Goal: Information Seeking & Learning: Learn about a topic

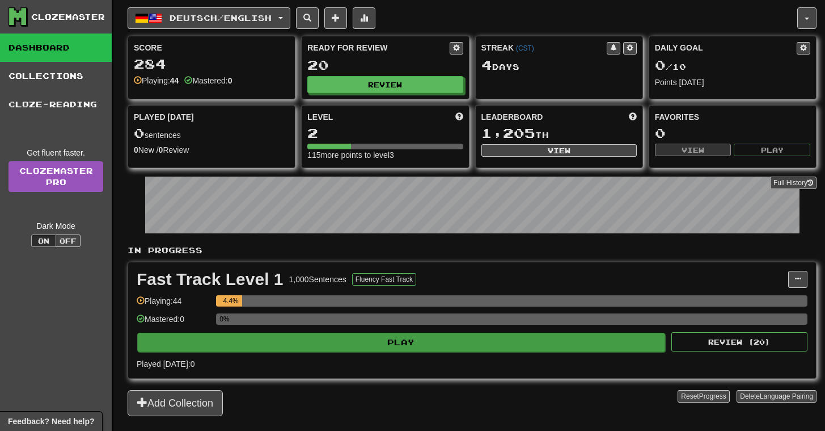
click at [428, 344] on button "Play" at bounding box center [401, 341] width 528 height 19
select select "**"
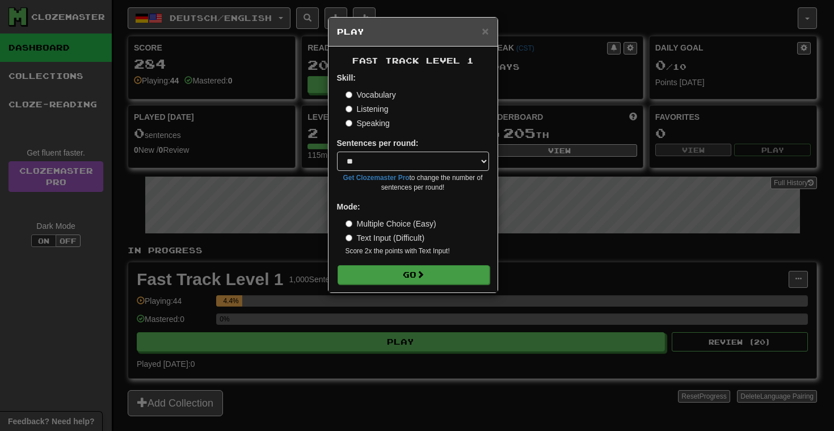
click at [430, 274] on button "Go" at bounding box center [414, 274] width 152 height 19
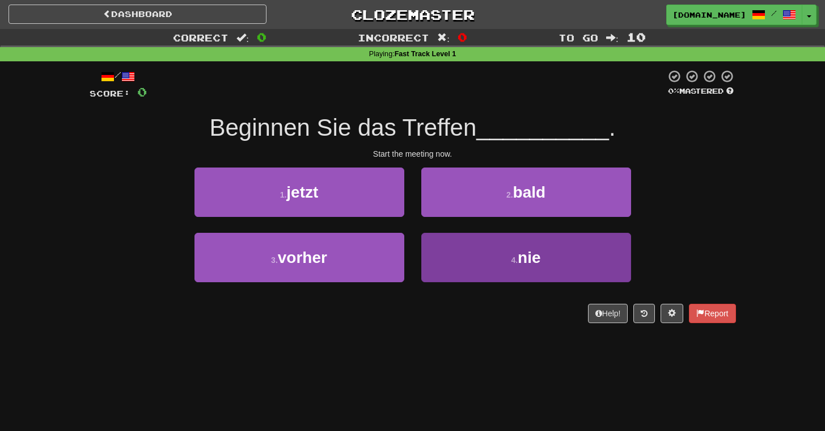
click at [452, 239] on button "4 . nie" at bounding box center [526, 257] width 210 height 49
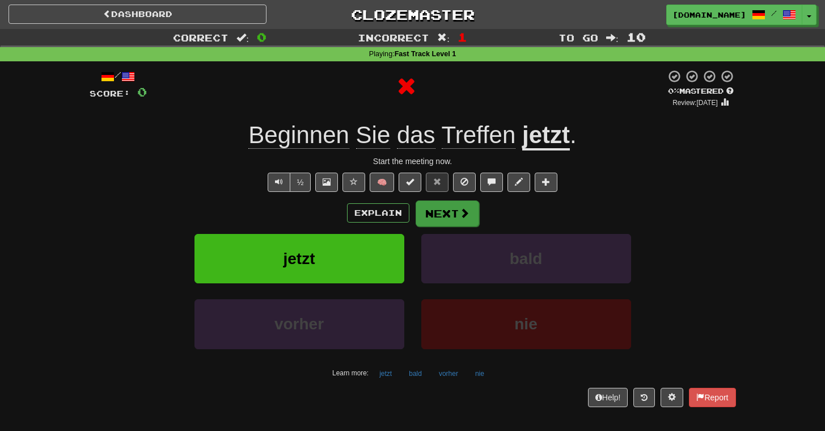
click at [433, 214] on button "Next" at bounding box center [448, 213] width 64 height 26
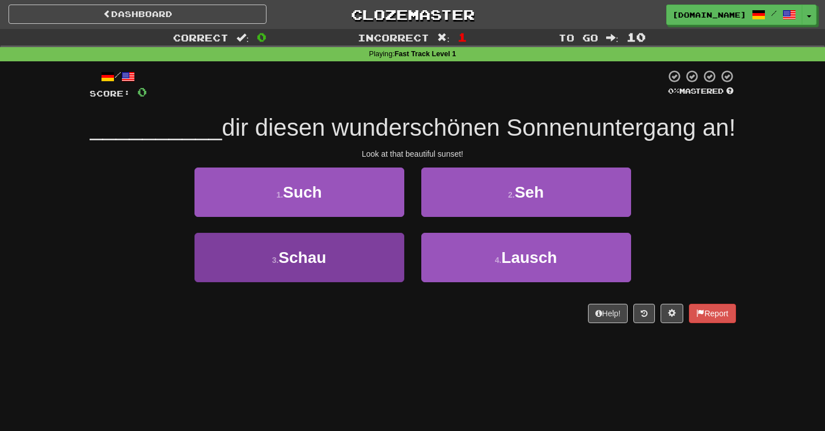
click at [366, 275] on button "3 . Schau" at bounding box center [300, 257] width 210 height 49
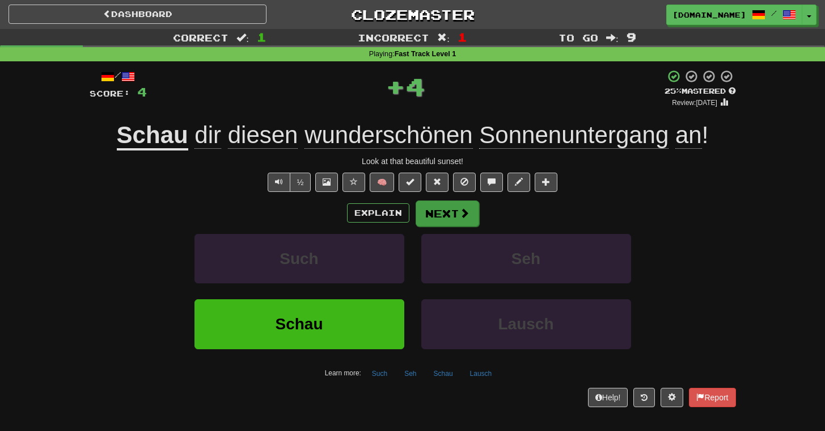
click at [450, 206] on button "Next" at bounding box center [448, 213] width 64 height 26
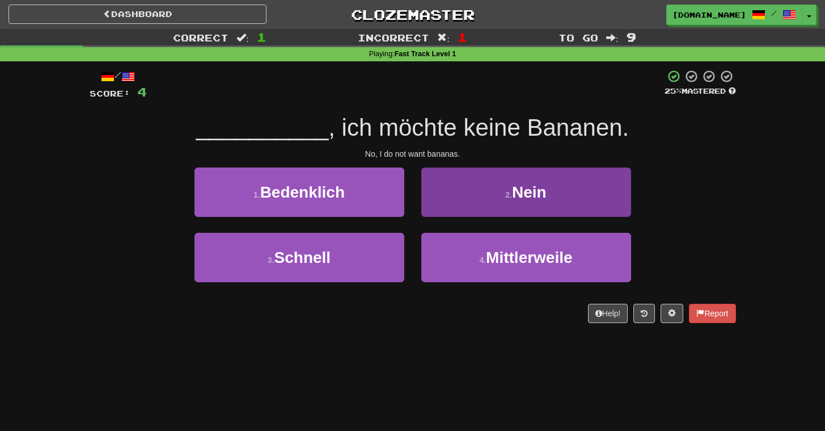
click at [477, 187] on button "2 . Nein" at bounding box center [526, 191] width 210 height 49
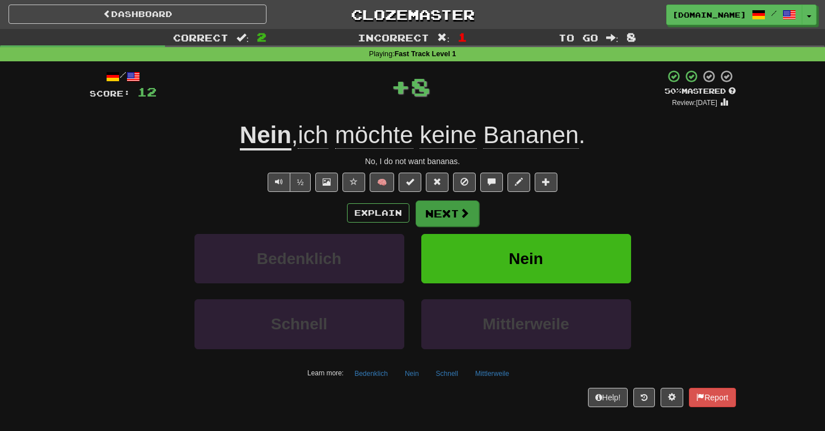
click at [459, 208] on span at bounding box center [464, 213] width 10 height 10
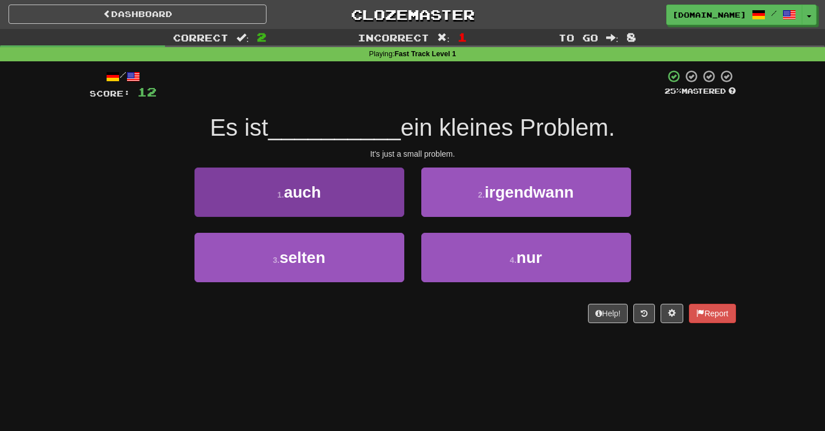
click at [382, 189] on button "1 . auch" at bounding box center [300, 191] width 210 height 49
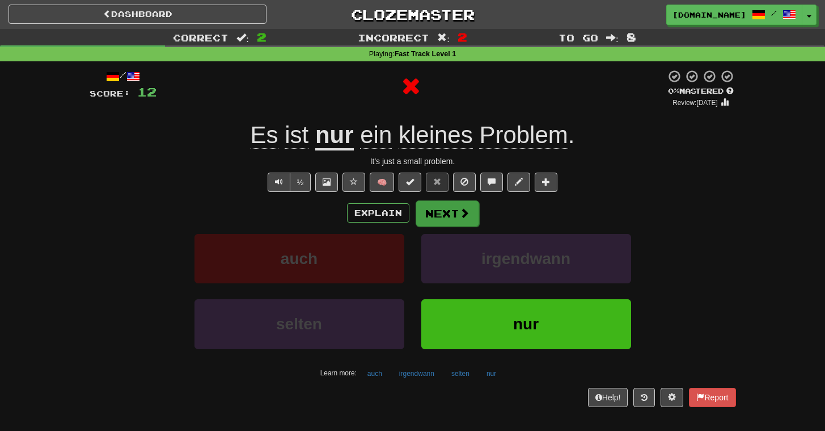
click at [440, 216] on button "Next" at bounding box center [448, 213] width 64 height 26
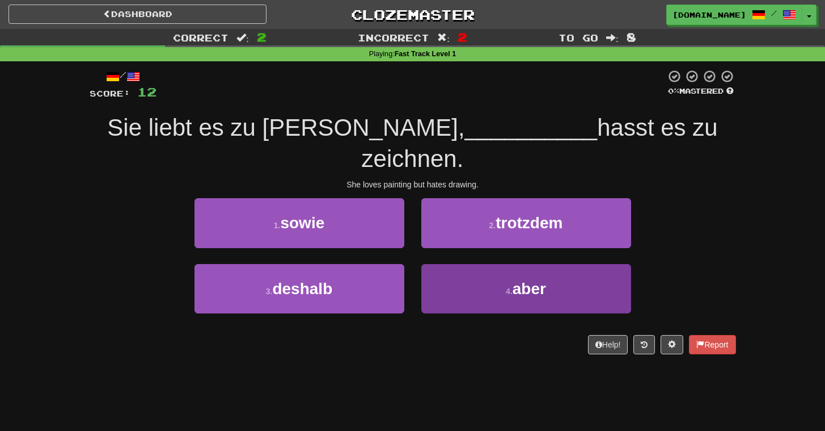
click at [483, 264] on button "4 . aber" at bounding box center [526, 288] width 210 height 49
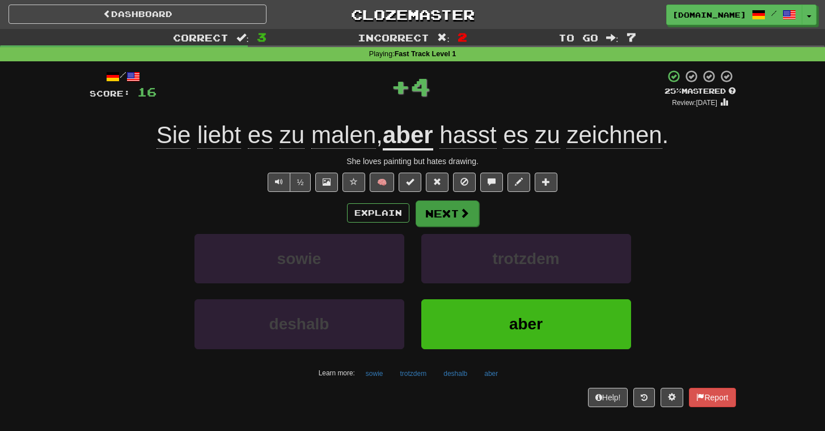
click at [457, 216] on button "Next" at bounding box center [448, 213] width 64 height 26
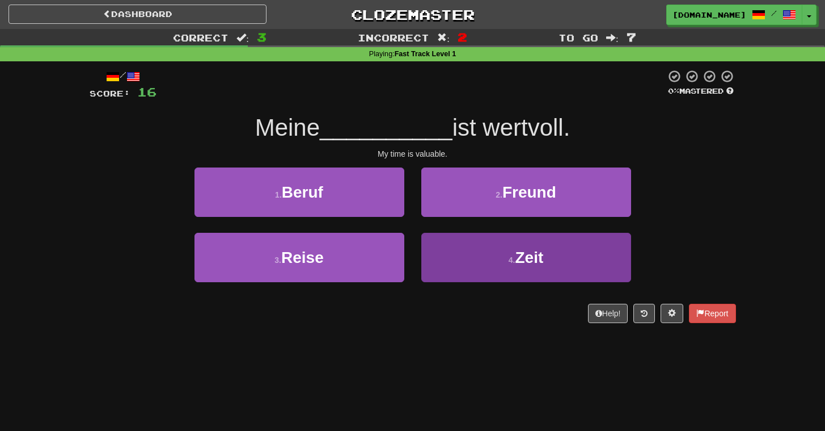
click at [487, 250] on button "4 . Zeit" at bounding box center [526, 257] width 210 height 49
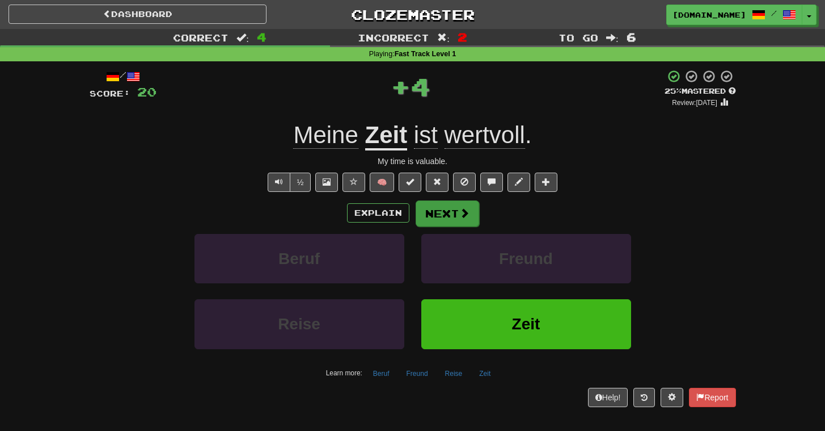
click at [457, 214] on button "Next" at bounding box center [448, 213] width 64 height 26
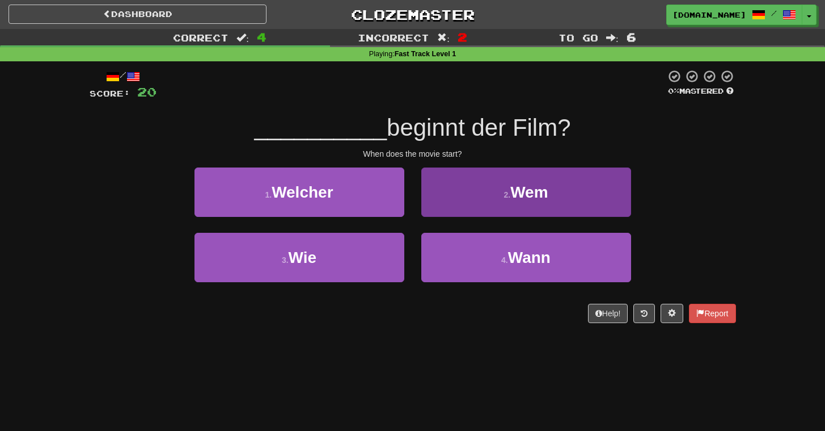
click at [468, 205] on button "2 . Wem" at bounding box center [526, 191] width 210 height 49
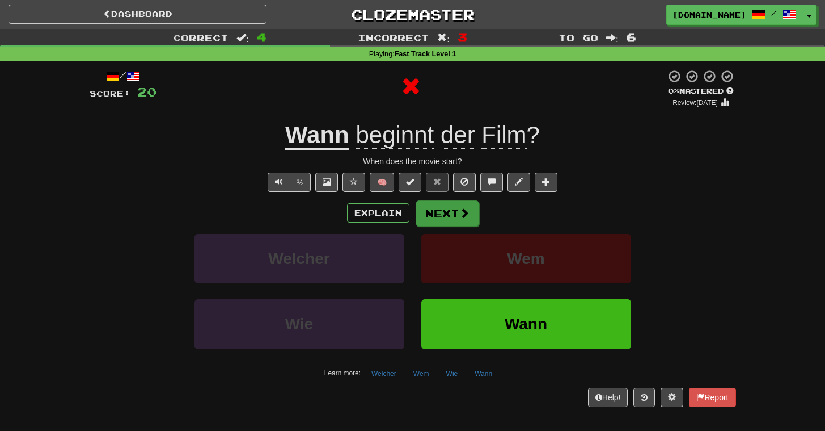
click at [454, 216] on button "Next" at bounding box center [448, 213] width 64 height 26
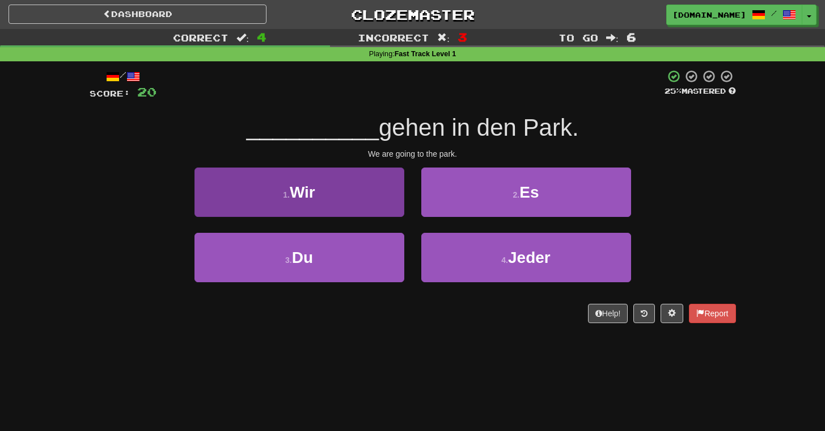
click at [392, 199] on button "1 . Wir" at bounding box center [300, 191] width 210 height 49
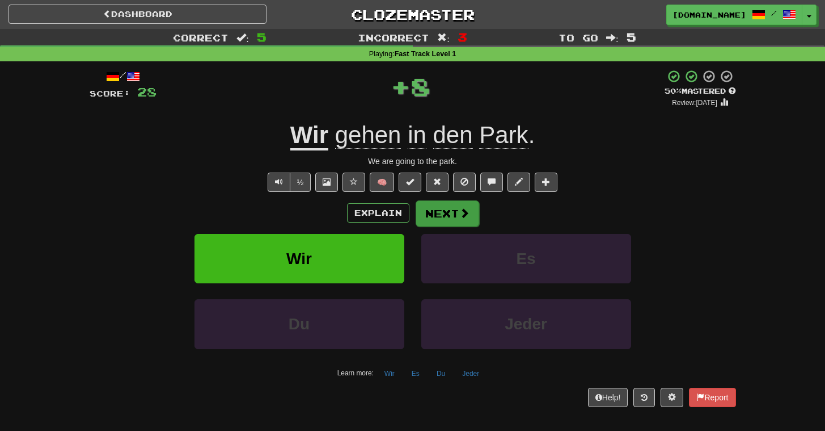
click at [451, 209] on button "Next" at bounding box center [448, 213] width 64 height 26
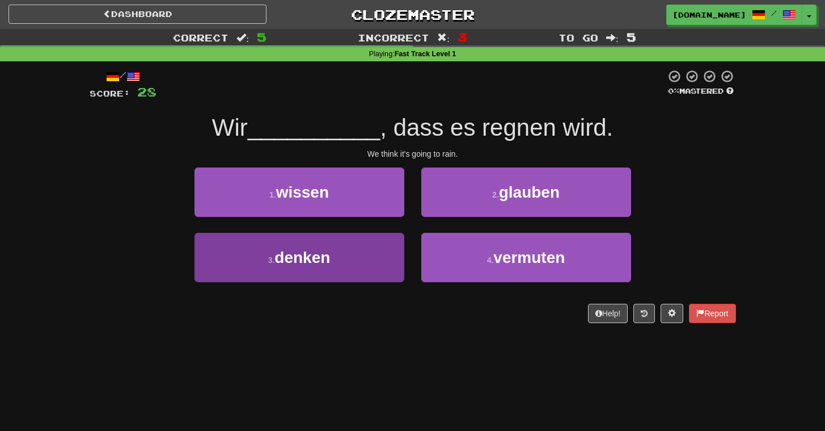
click at [398, 249] on button "3 . denken" at bounding box center [300, 257] width 210 height 49
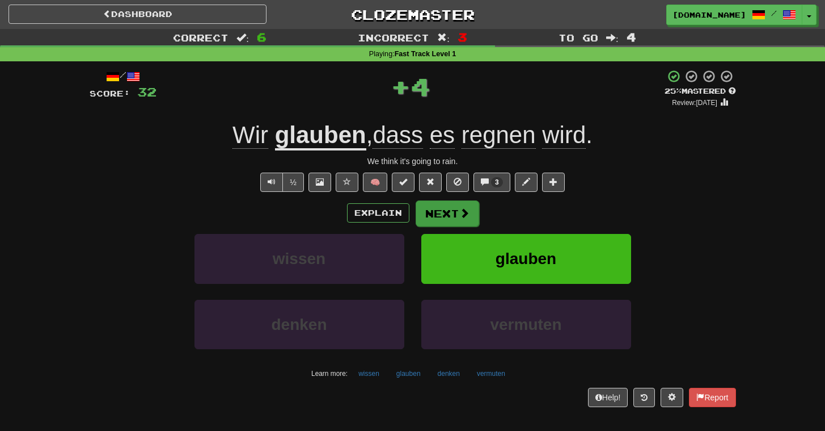
click at [454, 212] on button "Next" at bounding box center [448, 213] width 64 height 26
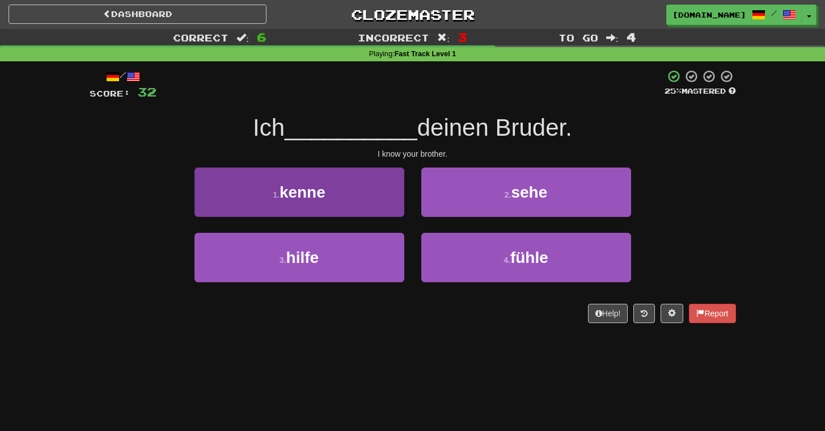
click at [364, 182] on button "1 . kenne" at bounding box center [300, 191] width 210 height 49
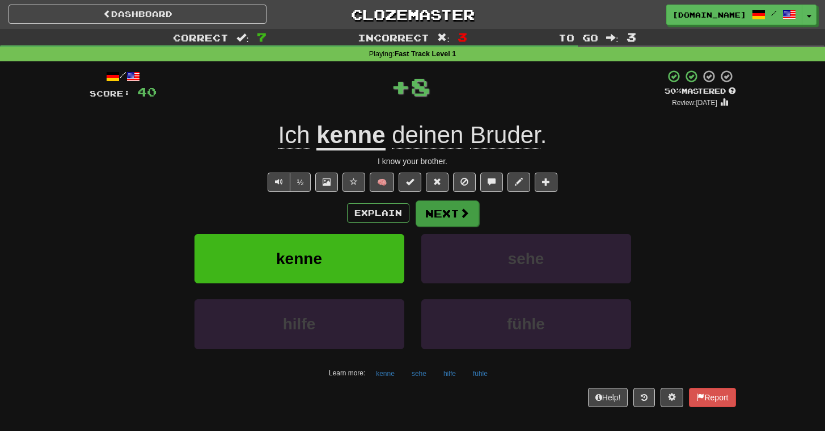
click at [432, 216] on button "Next" at bounding box center [448, 213] width 64 height 26
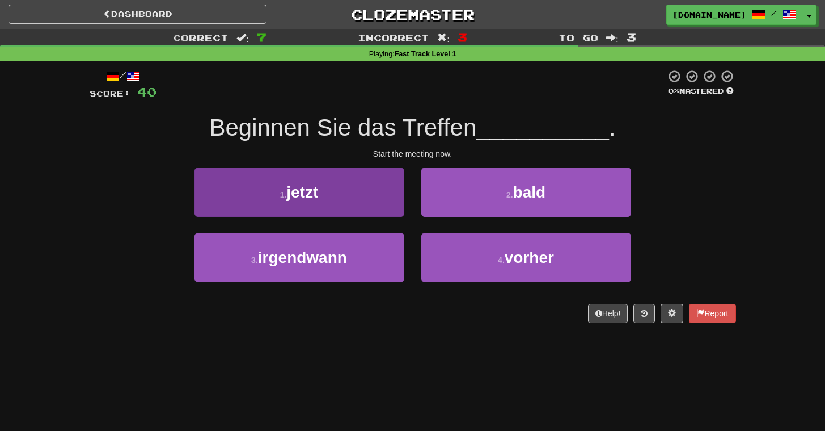
click at [381, 197] on button "1 . jetzt" at bounding box center [300, 191] width 210 height 49
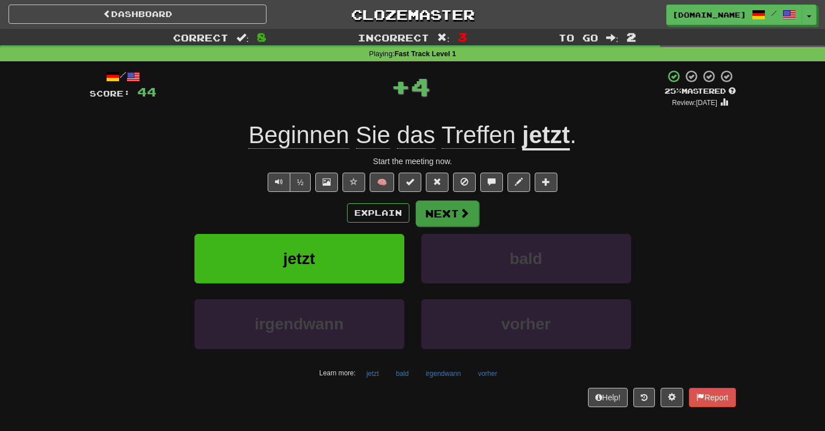
click at [442, 214] on button "Next" at bounding box center [448, 213] width 64 height 26
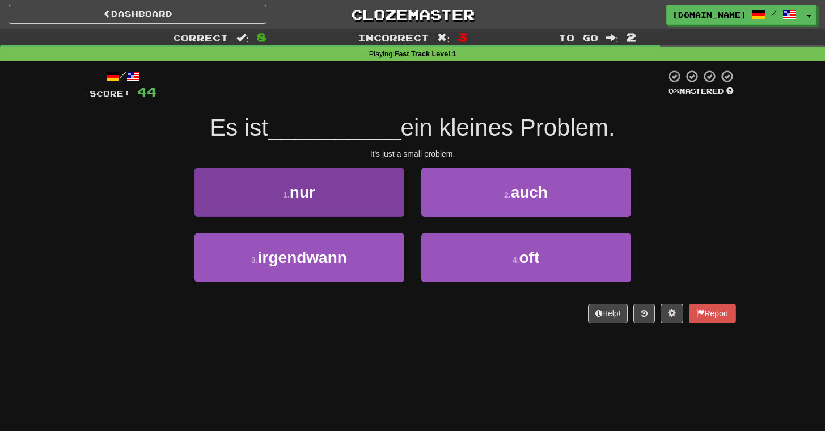
click at [389, 206] on button "1 . nur" at bounding box center [300, 191] width 210 height 49
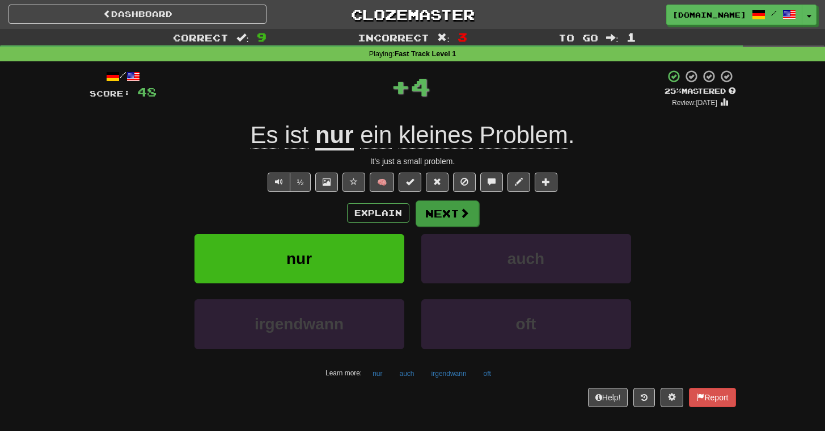
click at [459, 208] on span at bounding box center [464, 213] width 10 height 10
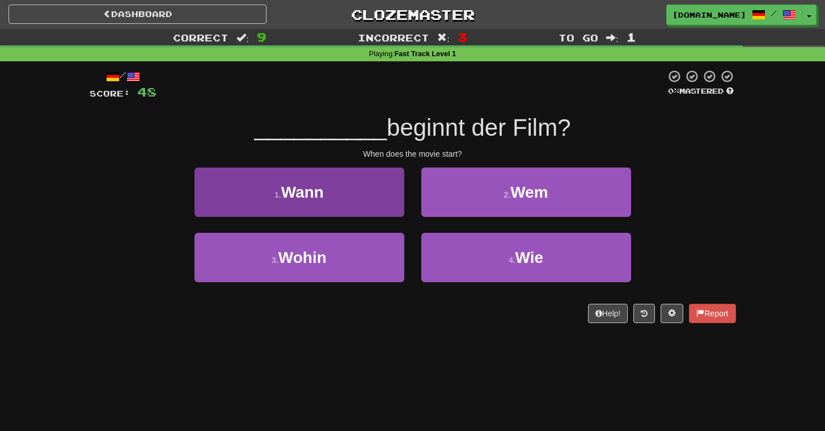
click at [382, 197] on button "1 . Wann" at bounding box center [300, 191] width 210 height 49
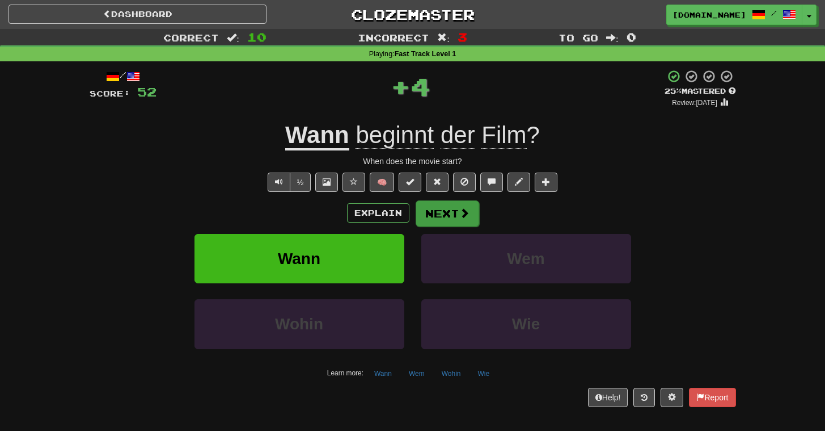
click at [445, 216] on button "Next" at bounding box center [448, 213] width 64 height 26
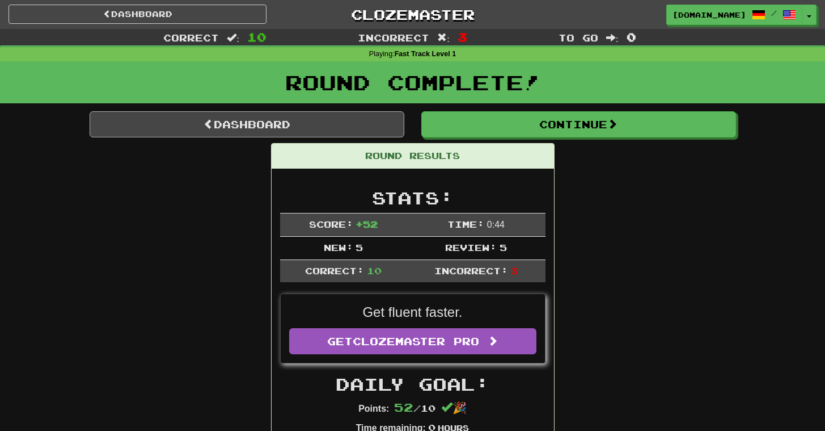
click at [296, 125] on link "Dashboard" at bounding box center [247, 124] width 315 height 26
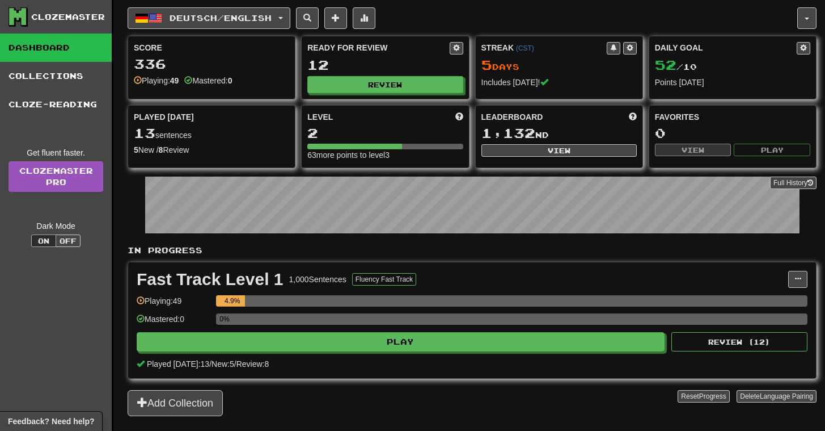
click at [157, 80] on div "Playing: 49" at bounding box center [156, 80] width 45 height 11
drag, startPoint x: 141, startPoint y: 79, endPoint x: 187, endPoint y: 82, distance: 45.5
click at [187, 82] on div "Playing: 49 Mastered: 0" at bounding box center [211, 80] width 155 height 11
click at [559, 262] on div "Fast Track Level 1 1,000 Sentences Fluency Fast Track Manage Sentences Unpin fr…" at bounding box center [472, 320] width 688 height 116
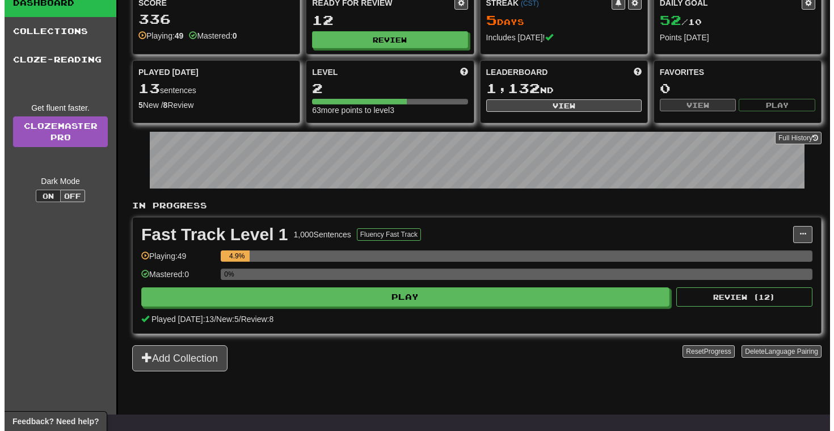
scroll to position [52, 0]
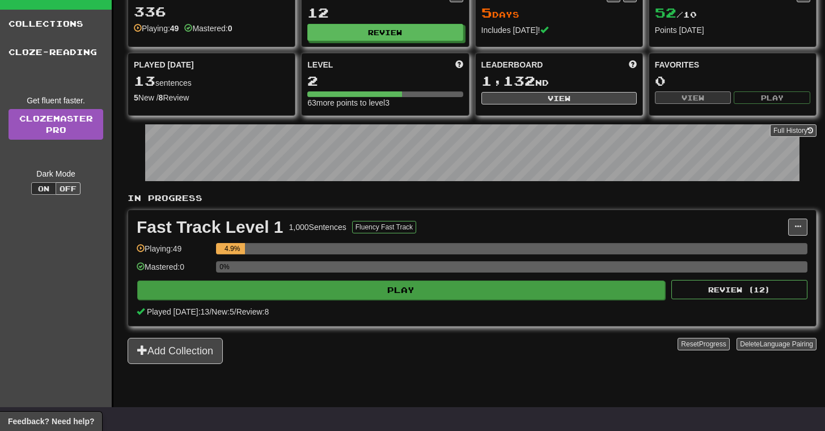
click at [435, 290] on button "Play" at bounding box center [401, 289] width 528 height 19
select select "**"
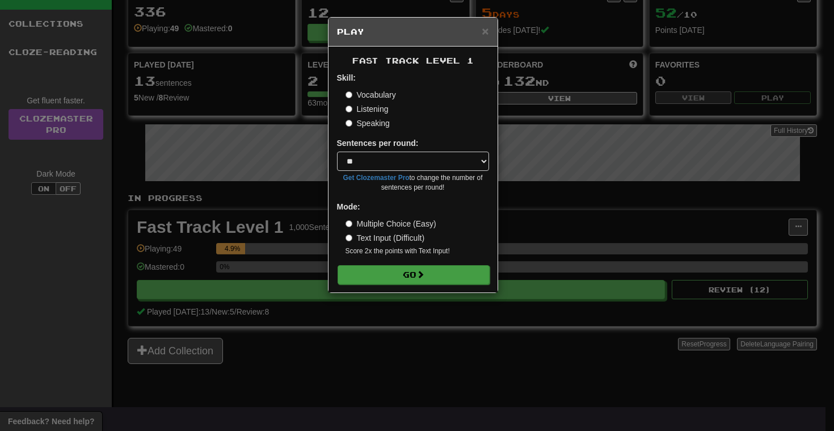
click at [432, 265] on button "Go" at bounding box center [414, 274] width 152 height 19
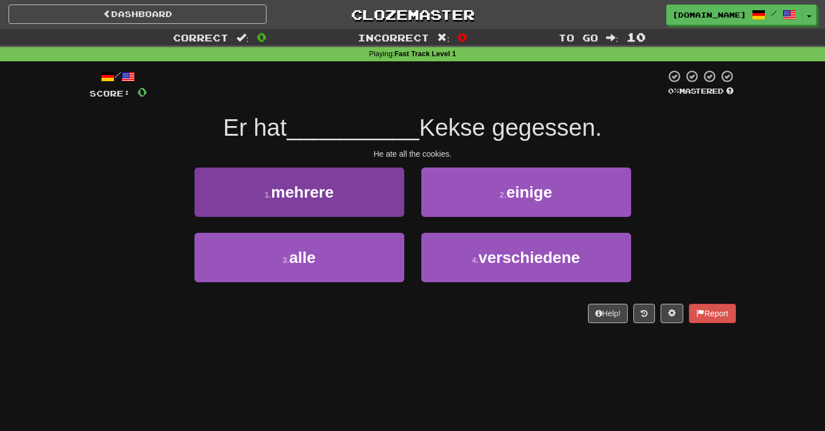
click at [384, 201] on button "1 . mehrere" at bounding box center [300, 191] width 210 height 49
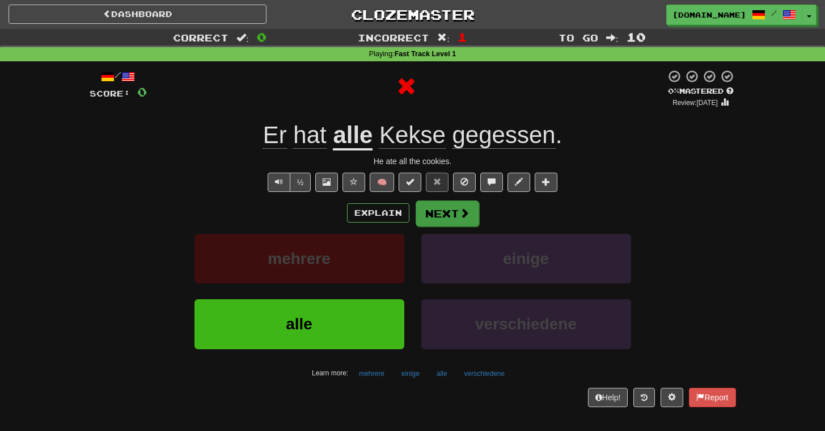
click at [449, 218] on button "Next" at bounding box center [448, 213] width 64 height 26
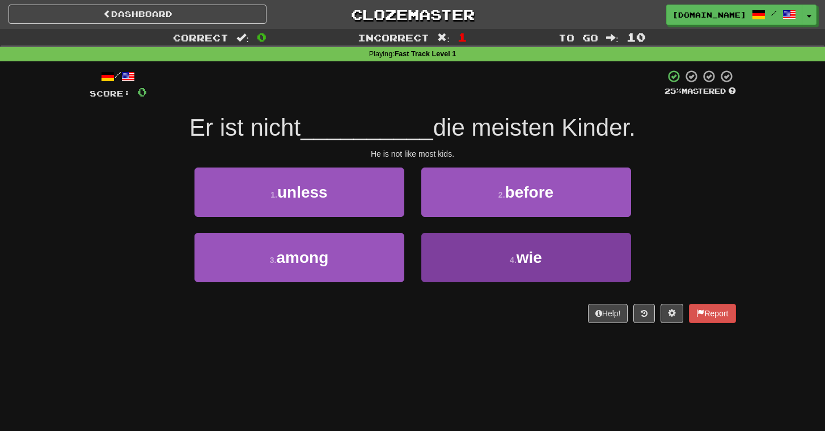
click at [449, 256] on button "4 . wie" at bounding box center [526, 257] width 210 height 49
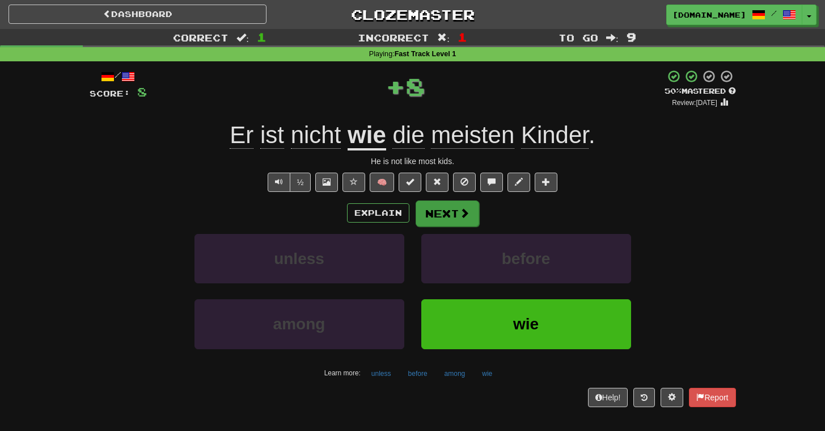
click at [443, 213] on button "Next" at bounding box center [448, 213] width 64 height 26
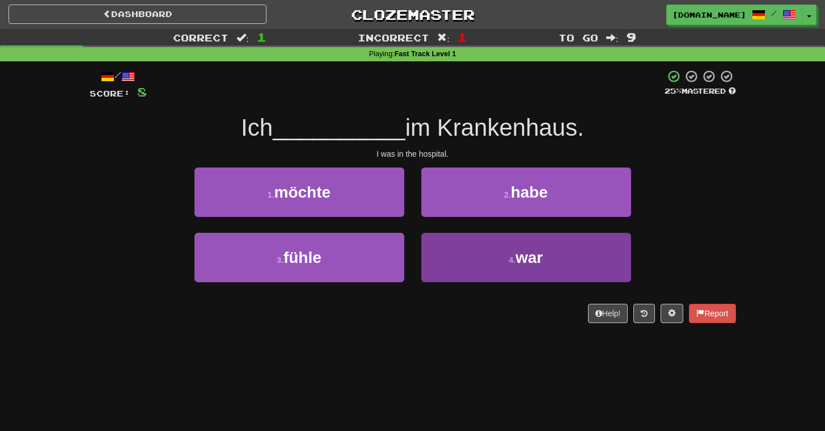
click at [463, 260] on button "4 . war" at bounding box center [526, 257] width 210 height 49
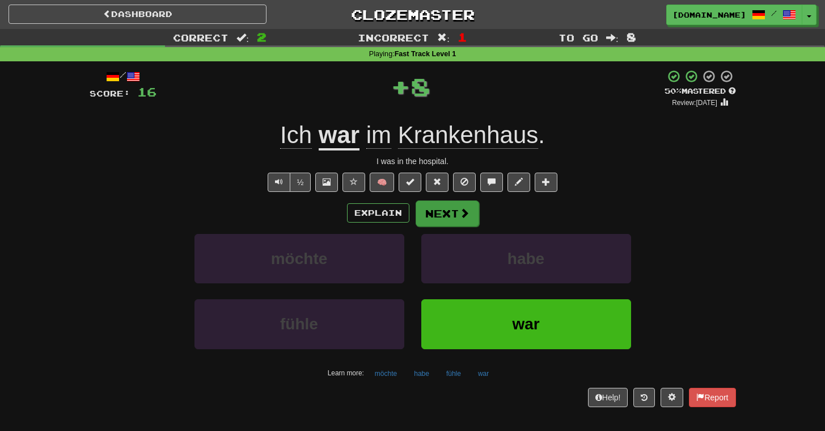
click at [446, 214] on button "Next" at bounding box center [448, 213] width 64 height 26
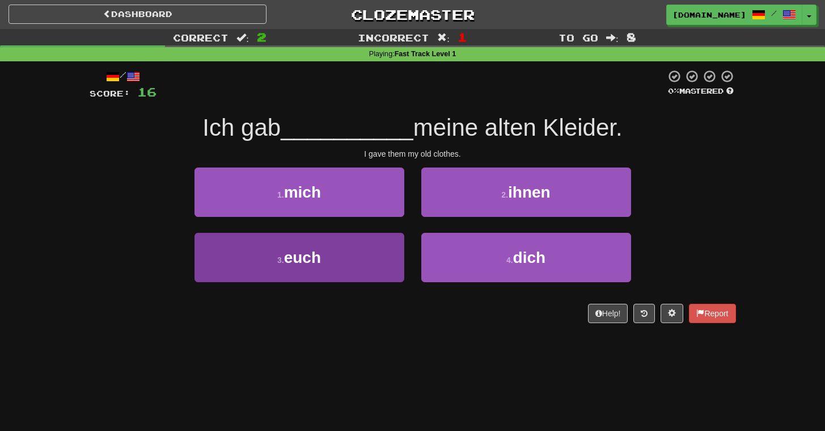
click at [383, 255] on button "3 . euch" at bounding box center [300, 257] width 210 height 49
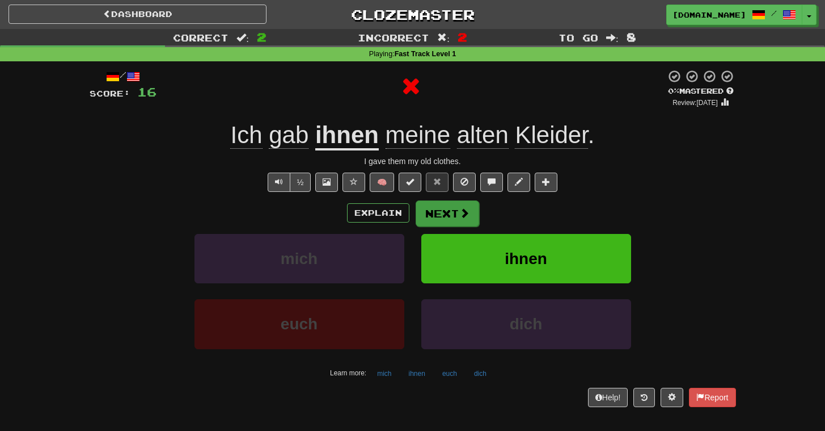
click at [445, 208] on button "Next" at bounding box center [448, 213] width 64 height 26
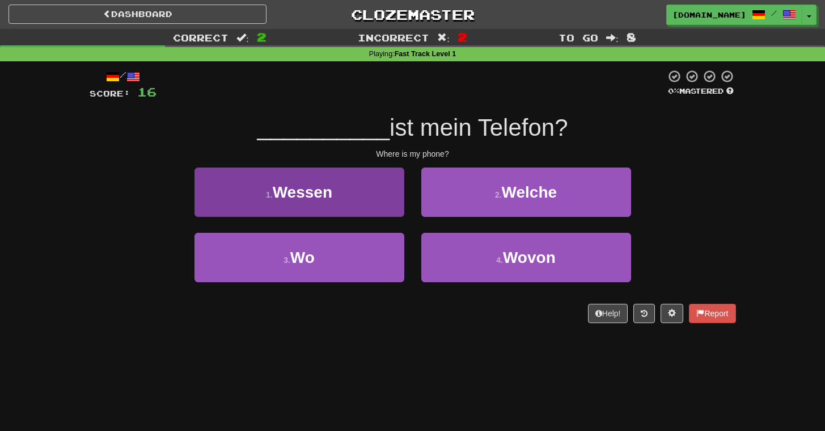
click at [398, 203] on button "1 . Wessen" at bounding box center [300, 191] width 210 height 49
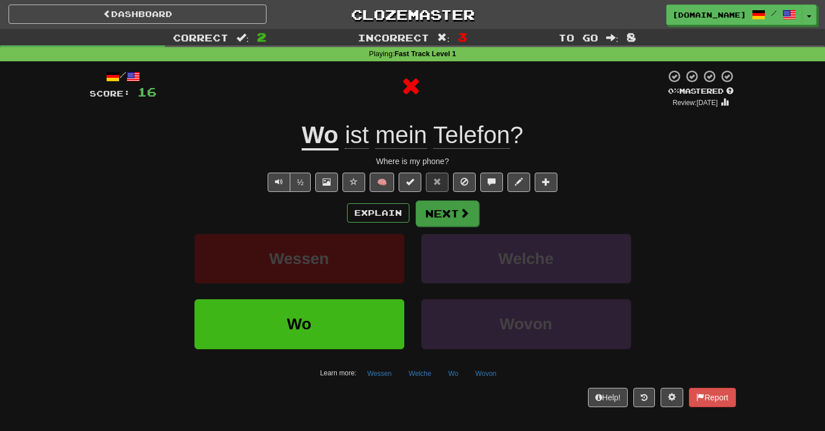
click at [455, 213] on button "Next" at bounding box center [448, 213] width 64 height 26
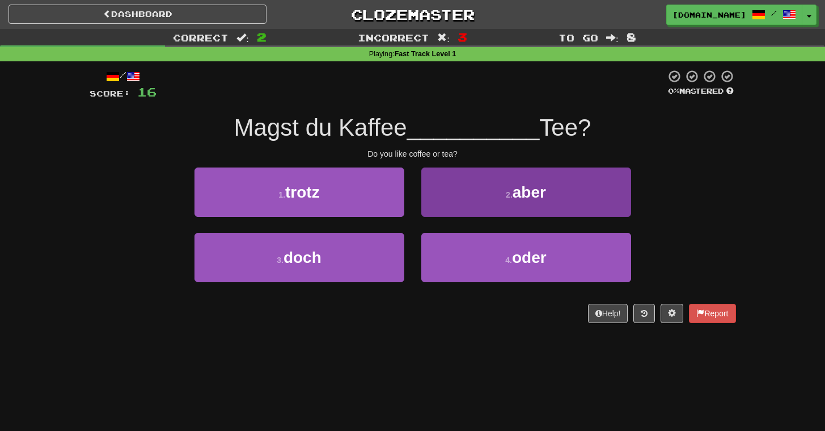
click at [446, 203] on button "2 . aber" at bounding box center [526, 191] width 210 height 49
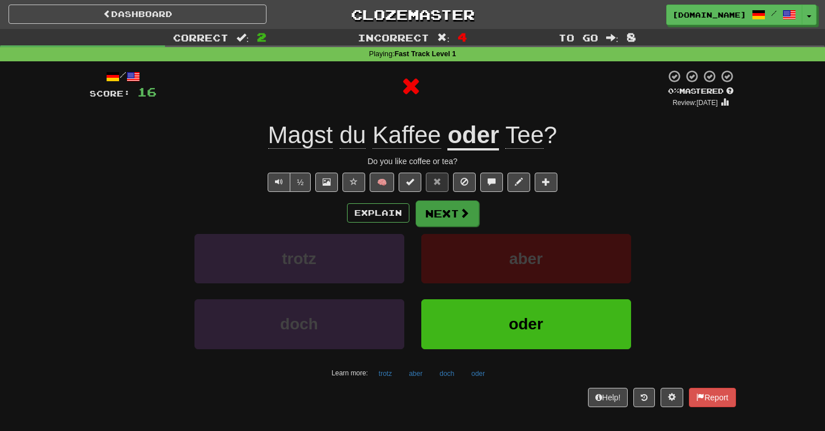
click at [432, 213] on button "Next" at bounding box center [448, 213] width 64 height 26
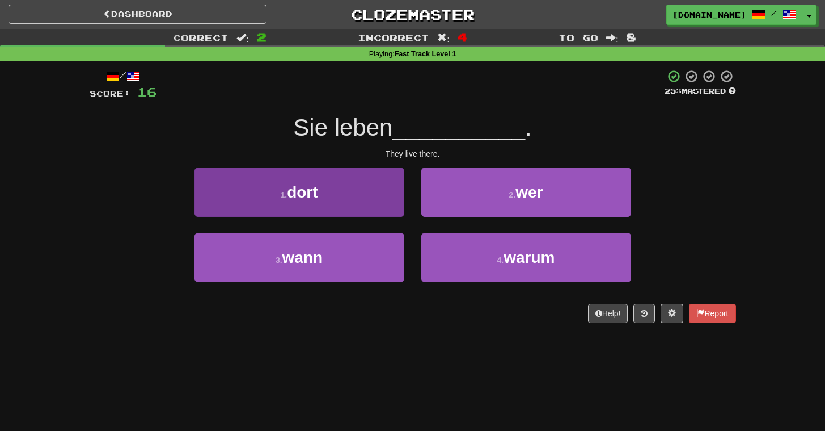
click at [370, 200] on button "1 . dort" at bounding box center [300, 191] width 210 height 49
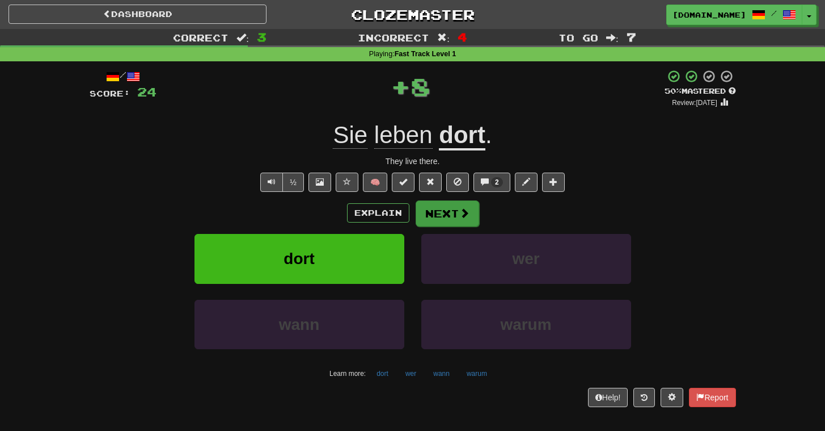
click at [452, 211] on button "Next" at bounding box center [448, 213] width 64 height 26
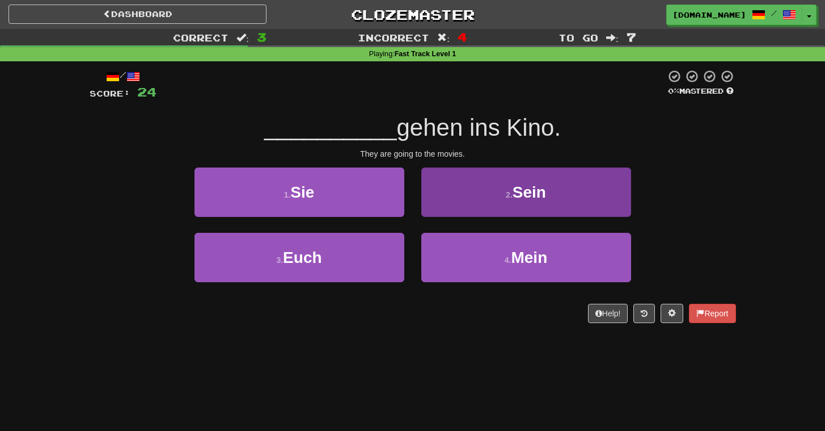
click at [466, 194] on button "2 . Sein" at bounding box center [526, 191] width 210 height 49
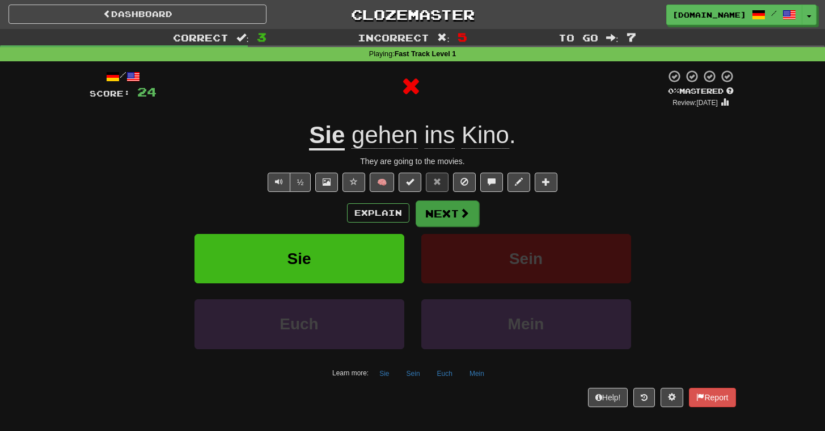
click at [431, 212] on button "Next" at bounding box center [448, 213] width 64 height 26
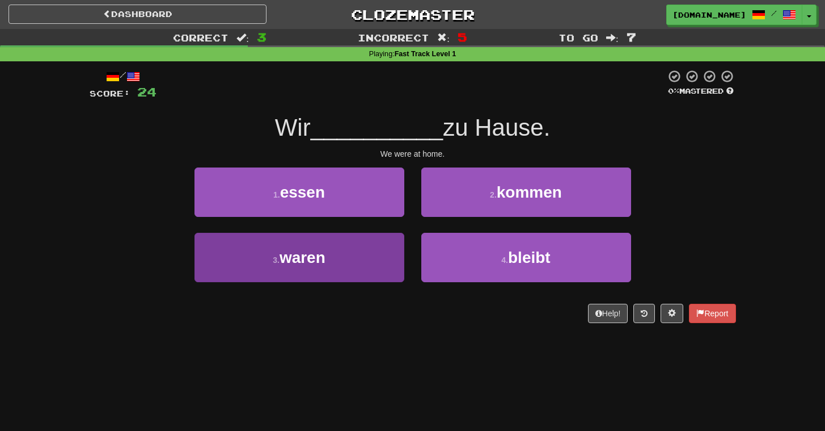
click at [372, 251] on button "3 . waren" at bounding box center [300, 257] width 210 height 49
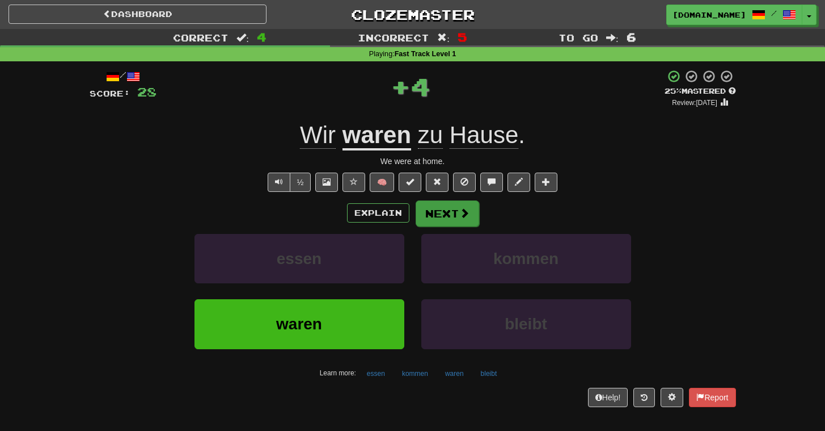
click at [445, 214] on button "Next" at bounding box center [448, 213] width 64 height 26
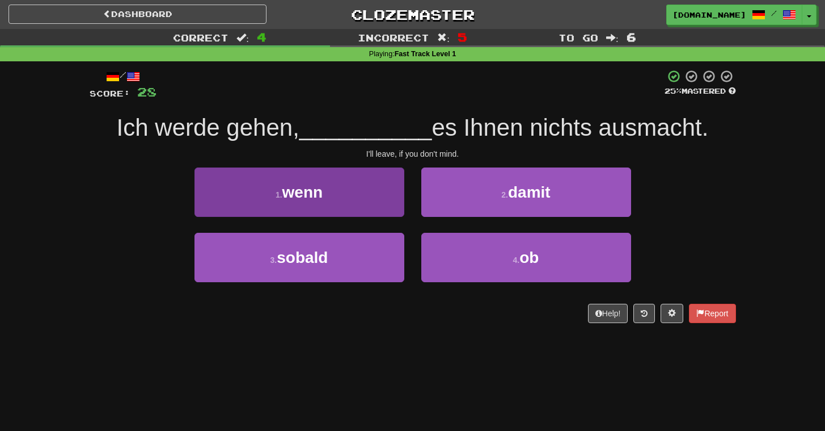
click at [367, 193] on button "1 . wenn" at bounding box center [300, 191] width 210 height 49
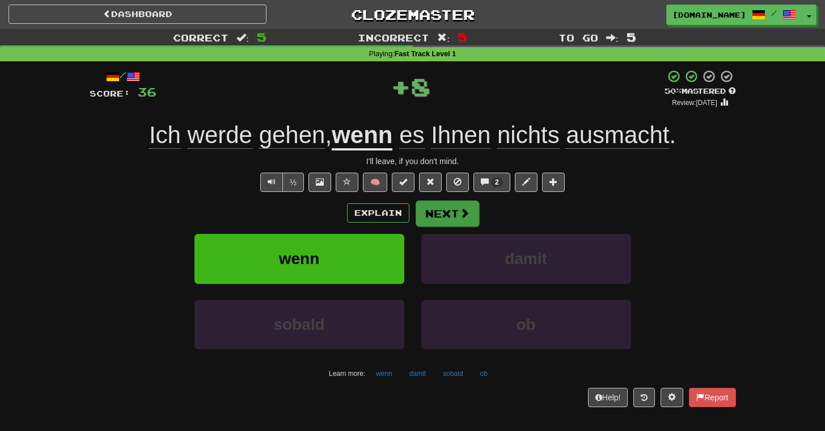
click at [446, 211] on button "Next" at bounding box center [448, 213] width 64 height 26
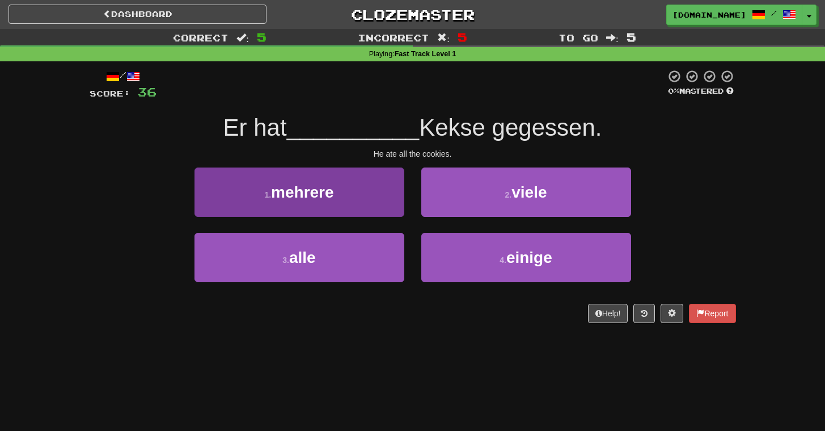
click at [370, 207] on button "1 . mehrere" at bounding box center [300, 191] width 210 height 49
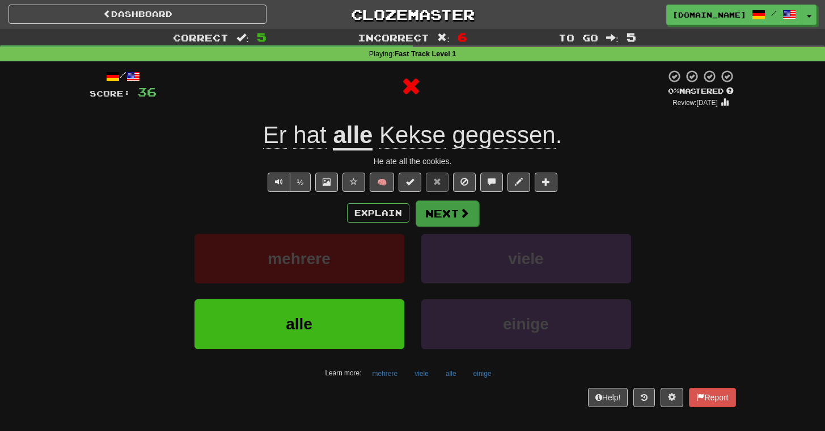
click at [458, 217] on button "Next" at bounding box center [448, 213] width 64 height 26
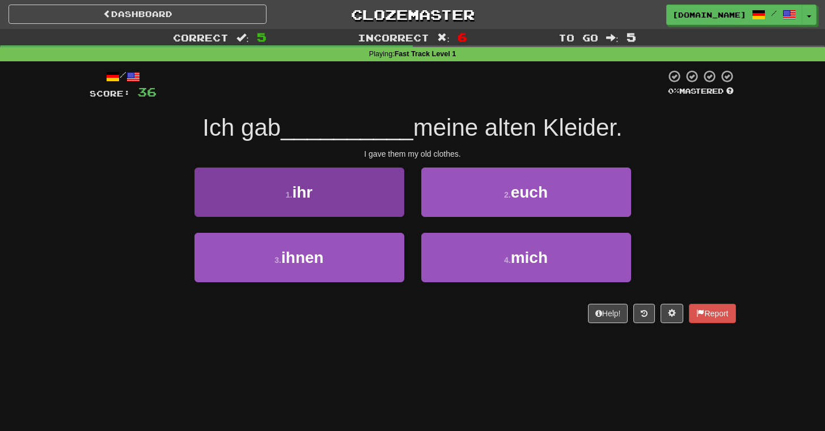
click at [397, 206] on button "1 . ihr" at bounding box center [300, 191] width 210 height 49
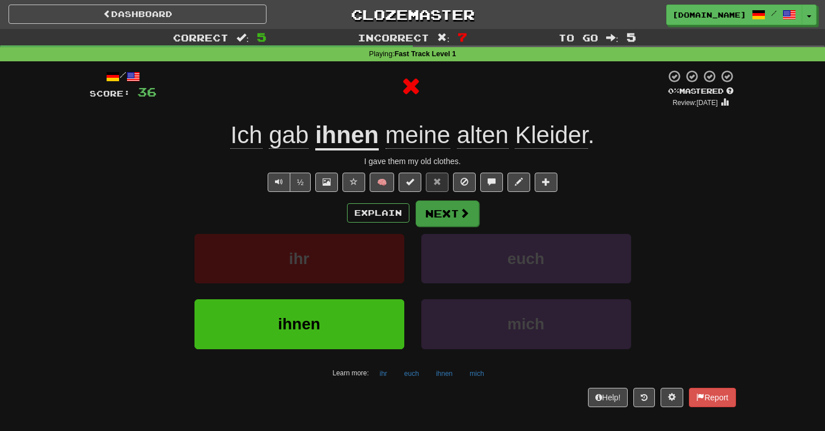
click at [456, 223] on button "Next" at bounding box center [448, 213] width 64 height 26
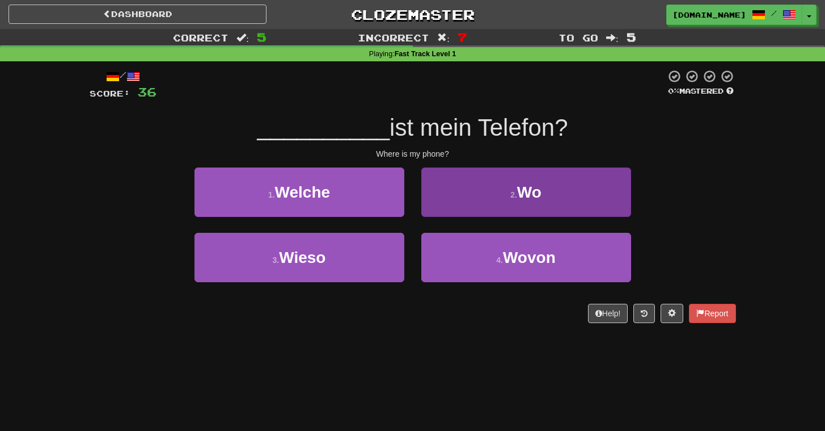
click at [446, 209] on button "2 . Wo" at bounding box center [526, 191] width 210 height 49
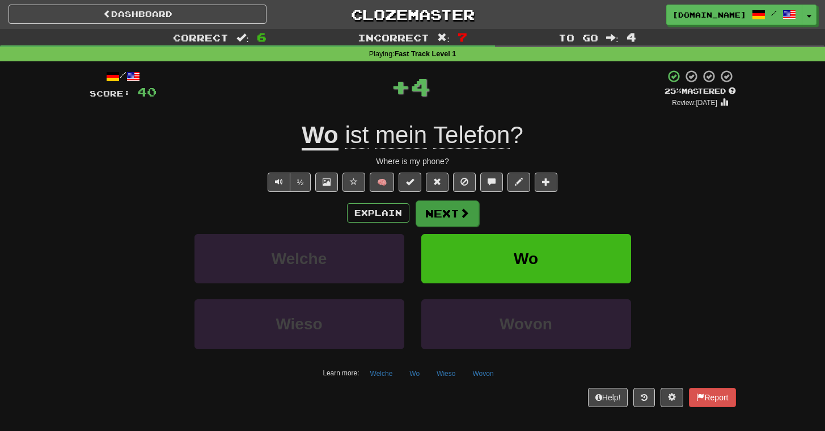
click at [433, 220] on button "Next" at bounding box center [448, 213] width 64 height 26
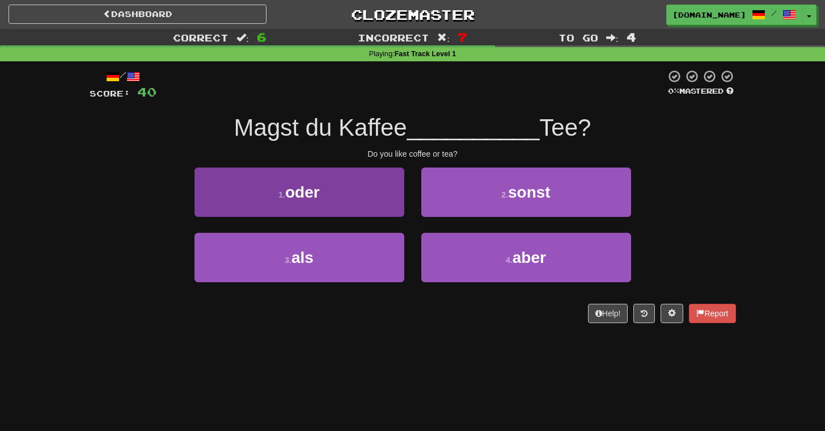
click at [368, 185] on button "1 . oder" at bounding box center [300, 191] width 210 height 49
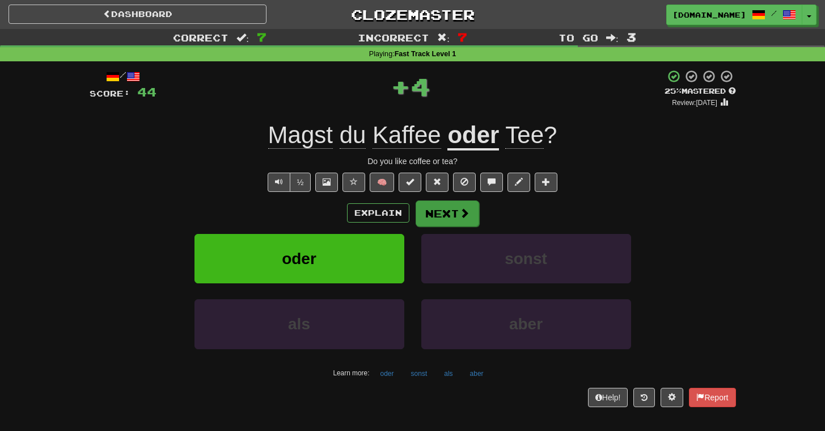
click at [452, 204] on button "Next" at bounding box center [448, 213] width 64 height 26
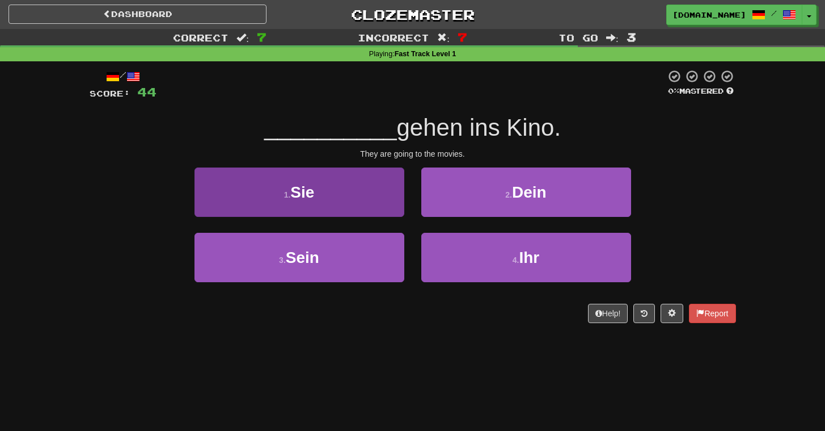
click at [374, 199] on button "1 . Sie" at bounding box center [300, 191] width 210 height 49
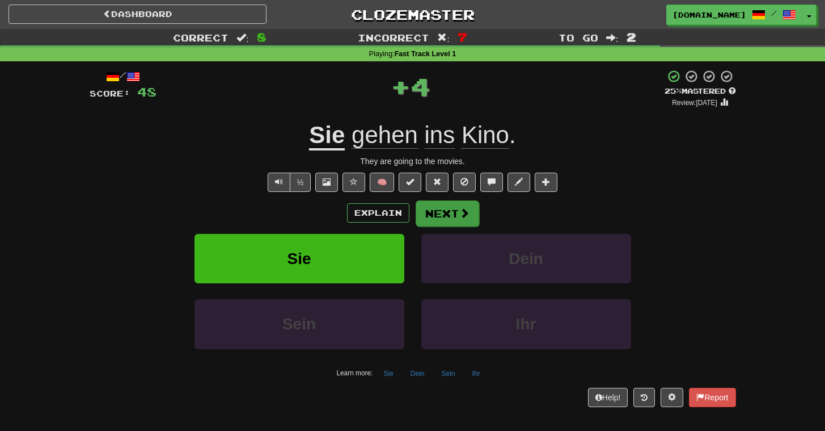
click at [454, 213] on button "Next" at bounding box center [448, 213] width 64 height 26
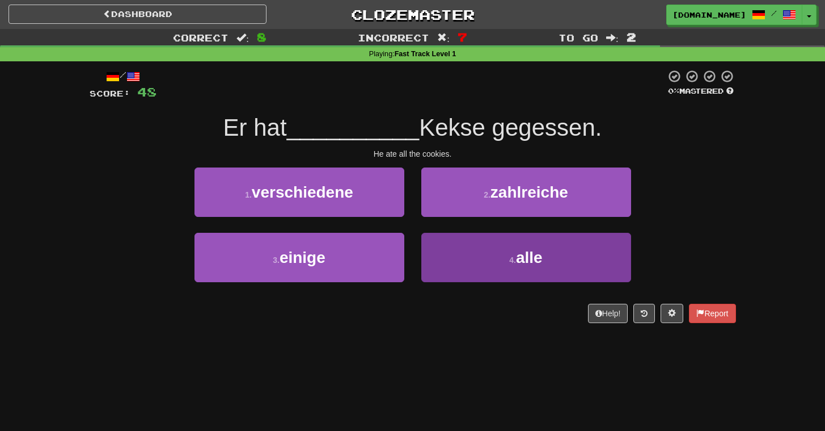
click at [452, 258] on button "4 . alle" at bounding box center [526, 257] width 210 height 49
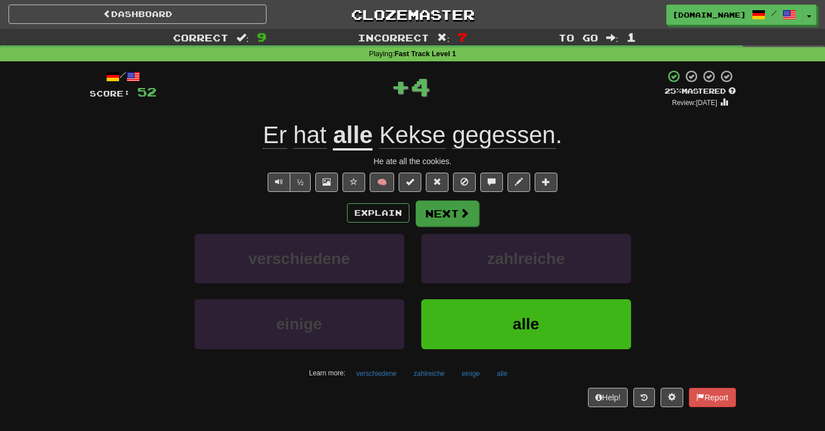
click at [446, 220] on button "Next" at bounding box center [448, 213] width 64 height 26
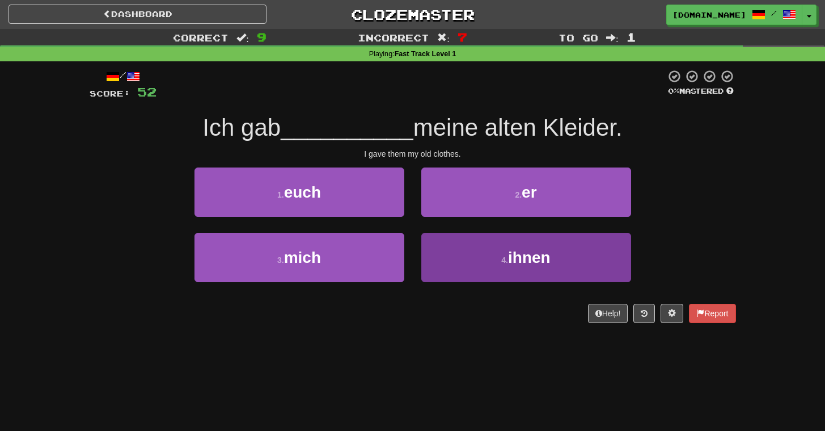
click at [475, 247] on button "4 . ihnen" at bounding box center [526, 257] width 210 height 49
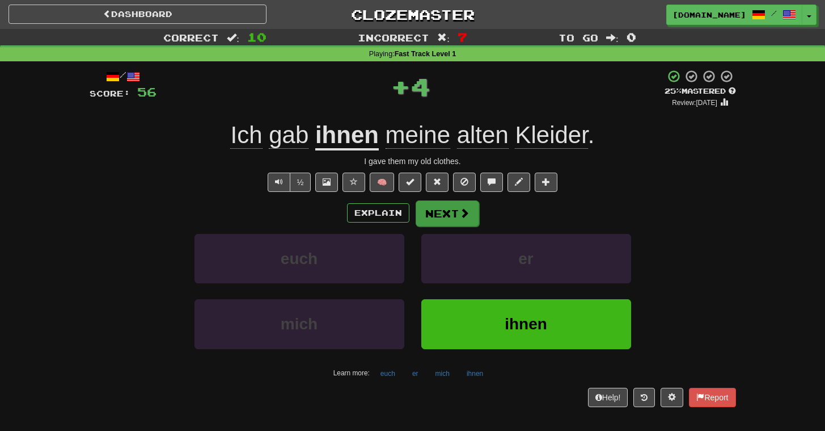
click at [456, 208] on button "Next" at bounding box center [448, 213] width 64 height 26
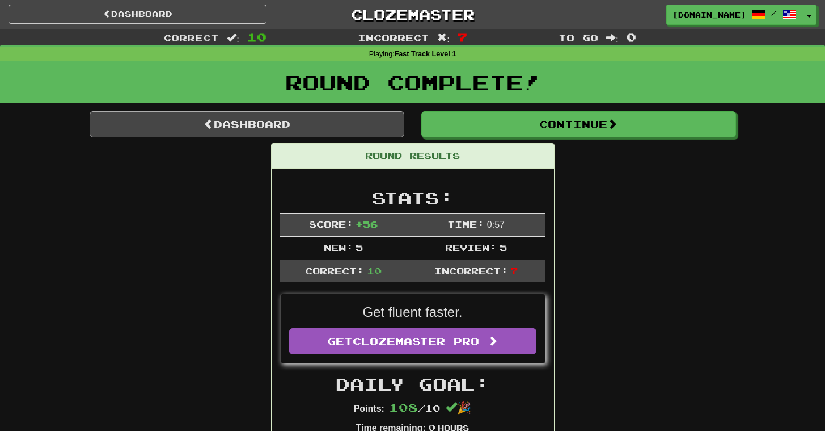
click at [348, 132] on link "Dashboard" at bounding box center [247, 124] width 315 height 26
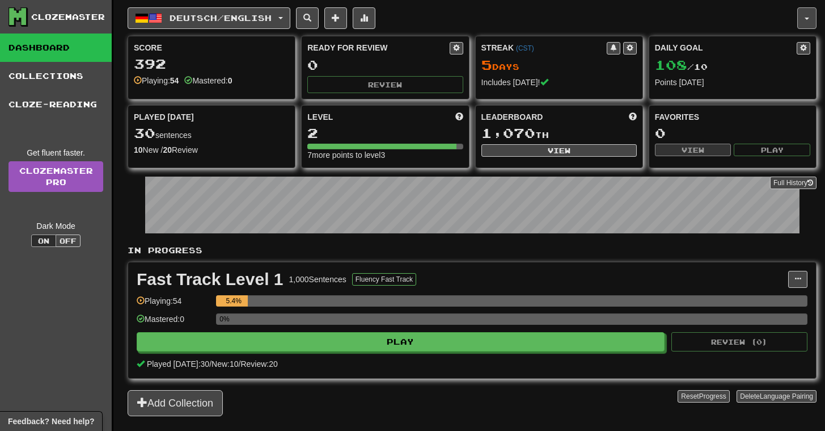
click at [802, 18] on button "button" at bounding box center [807, 18] width 19 height 22
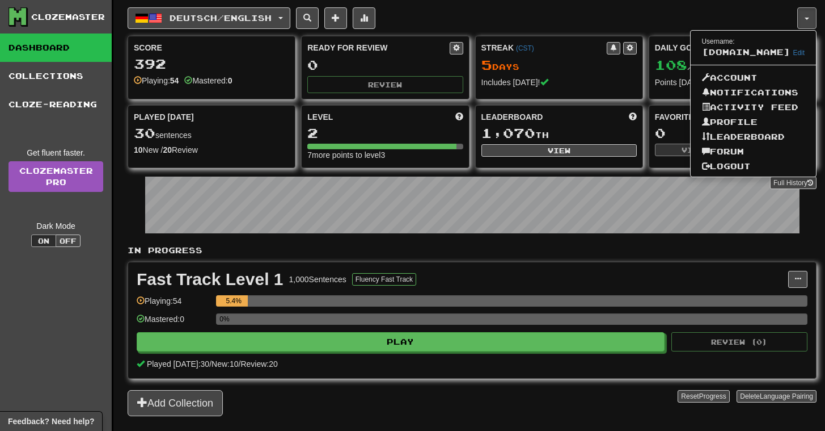
click at [669, 21] on div "Deutsch / English Deutsch / English Streak: 5 Review: 0 Daily Goal: 108 / 10 La…" at bounding box center [463, 18] width 670 height 22
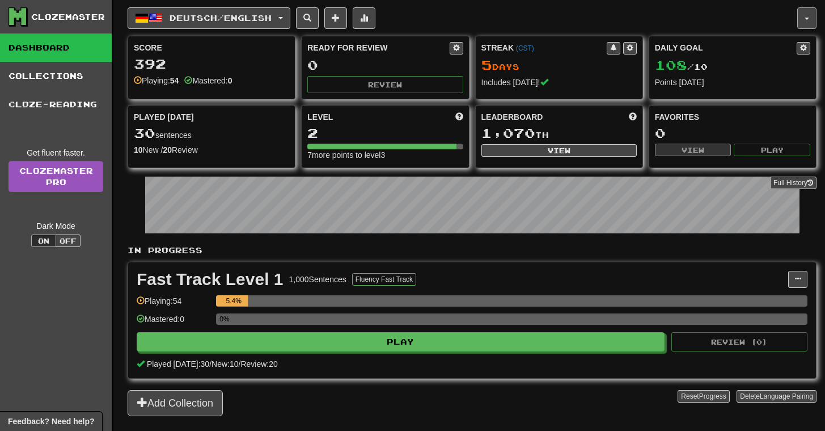
click at [808, 16] on button "button" at bounding box center [807, 18] width 19 height 22
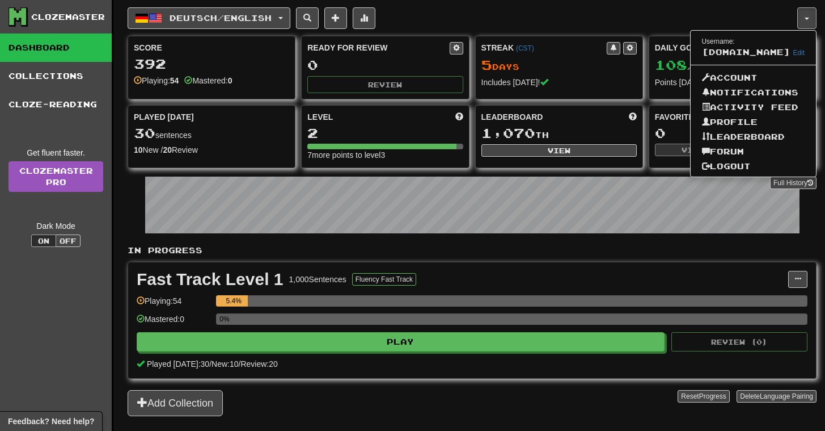
click at [720, 53] on span "[DOMAIN_NAME]" at bounding box center [746, 52] width 88 height 10
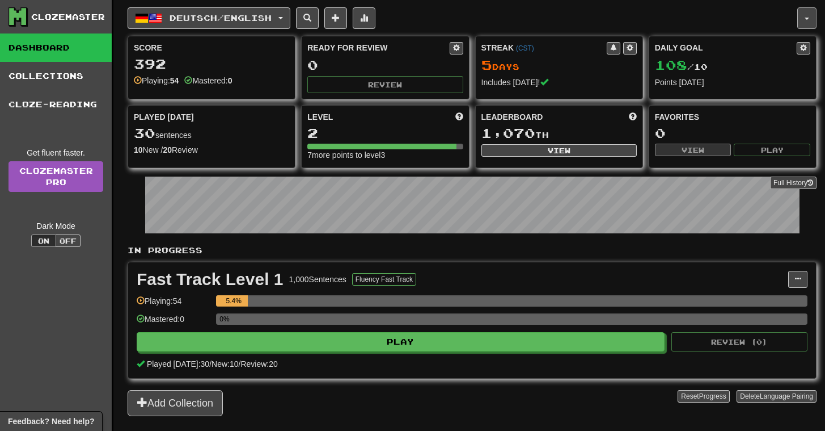
click at [814, 17] on button "button" at bounding box center [807, 18] width 19 height 22
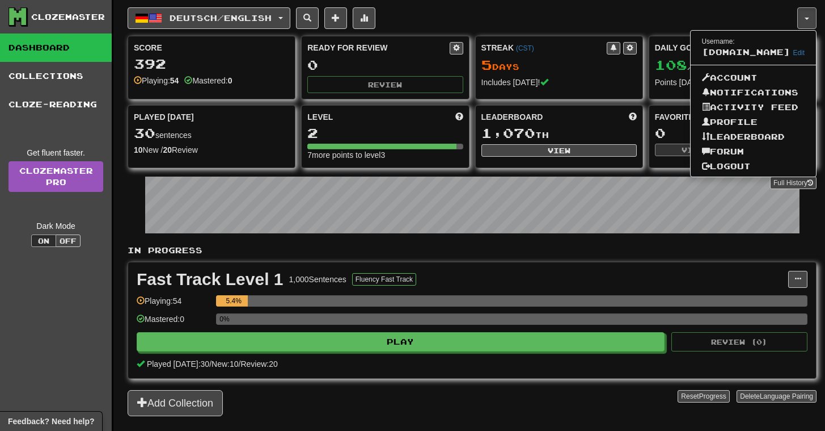
click at [636, 18] on div "Deutsch / English Deutsch / English Streak: 5 Review: 0 Daily Goal: 108 / 10 La…" at bounding box center [463, 18] width 670 height 22
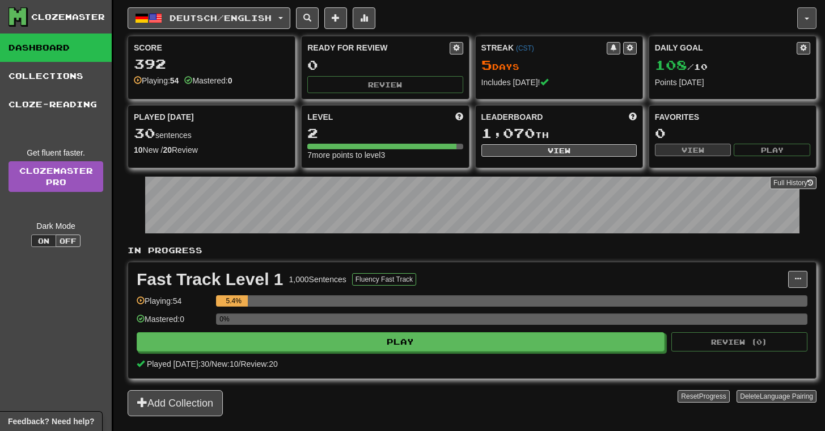
click at [811, 11] on button "button" at bounding box center [807, 18] width 19 height 22
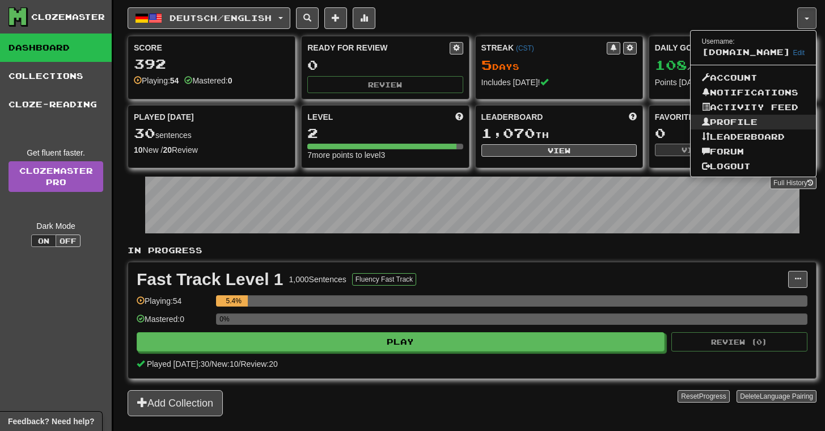
click at [718, 126] on link "Profile" at bounding box center [754, 122] width 126 height 15
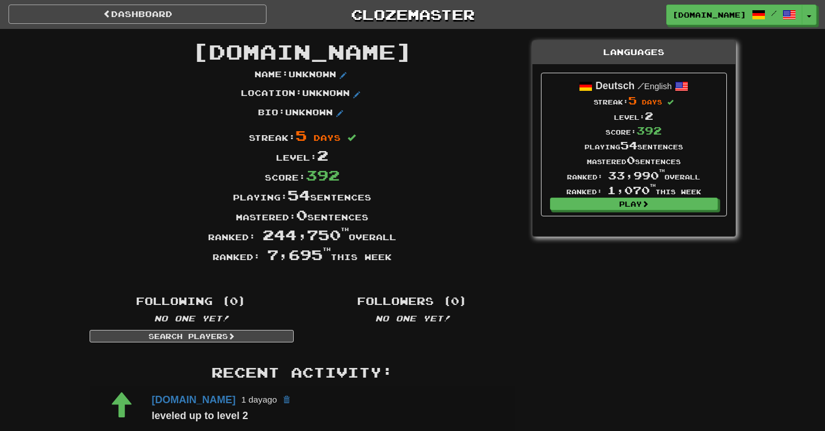
click at [168, 13] on link "Dashboard" at bounding box center [138, 14] width 258 height 19
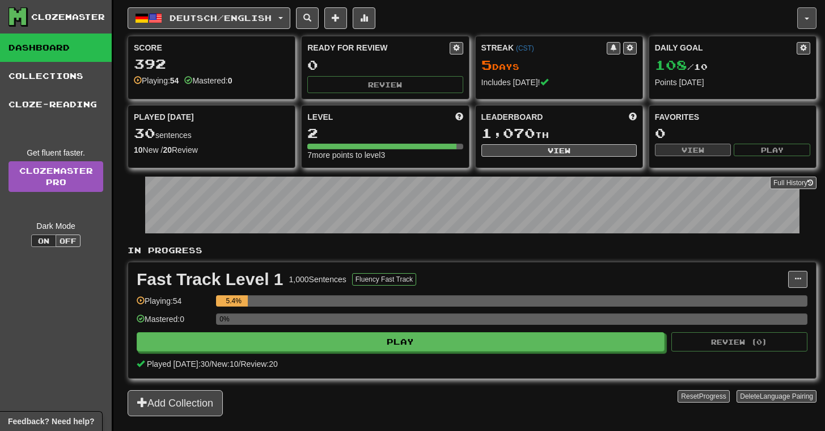
click at [804, 18] on button "button" at bounding box center [807, 18] width 19 height 22
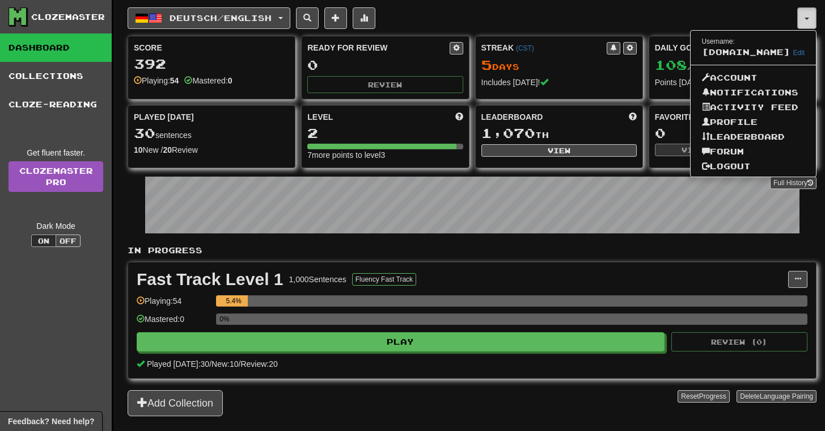
click at [804, 18] on button "button" at bounding box center [807, 18] width 19 height 22
